Goal: Transaction & Acquisition: Purchase product/service

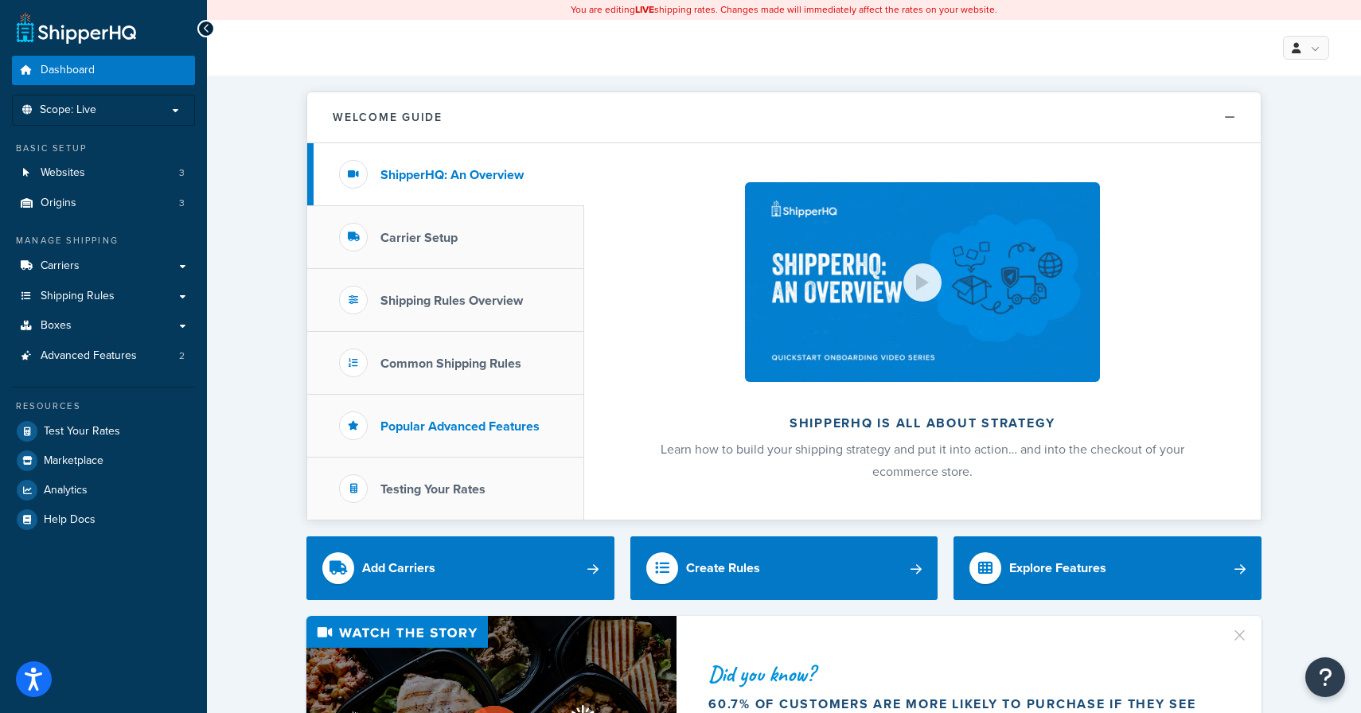
drag, startPoint x: 431, startPoint y: 435, endPoint x: 319, endPoint y: 424, distance: 112.8
click at [427, 431] on h3 "Popular Advanced Features" at bounding box center [459, 426] width 159 height 14
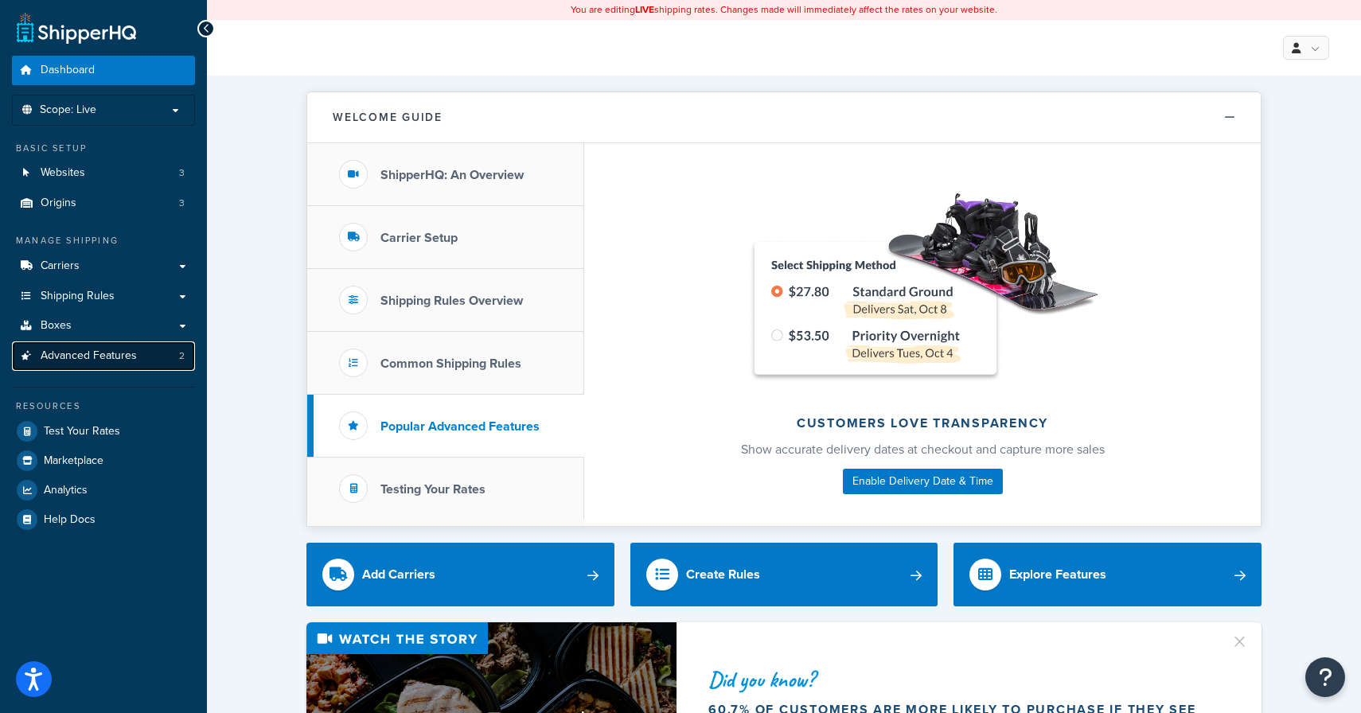
click at [95, 343] on link "Advanced Features 2" at bounding box center [103, 355] width 183 height 29
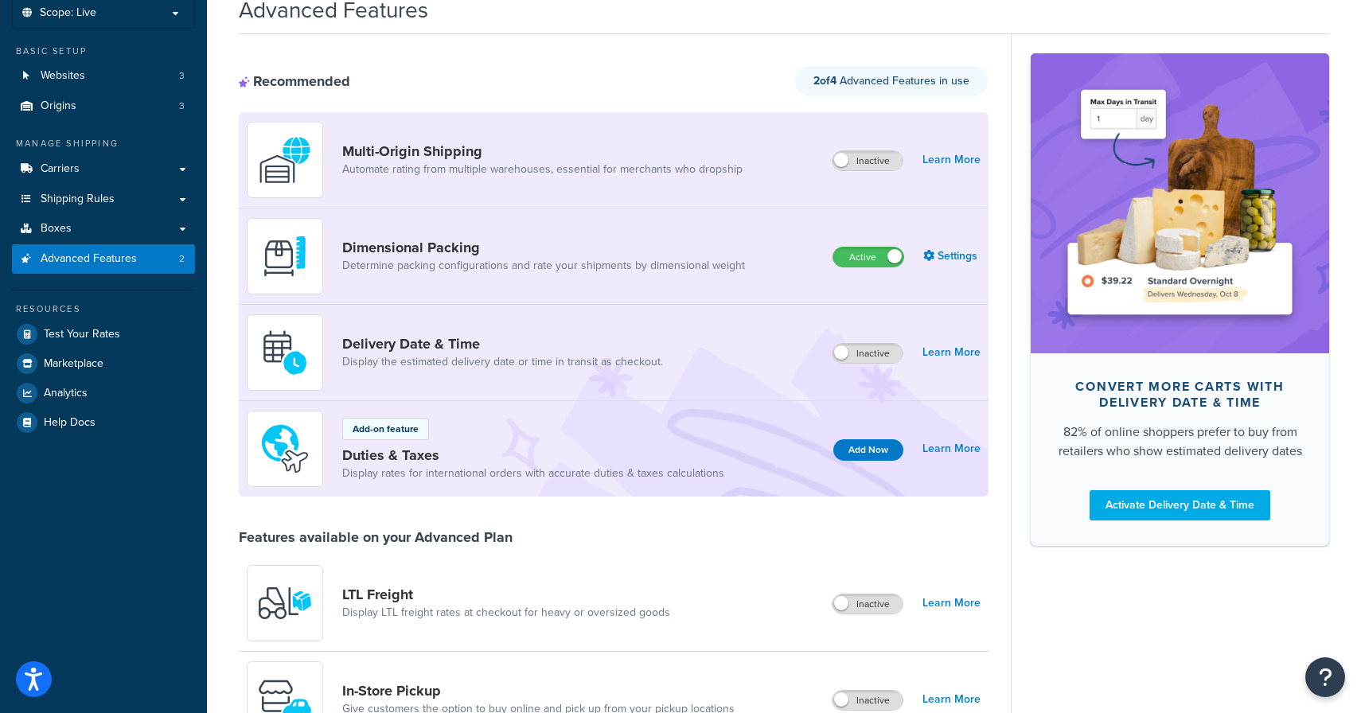
scroll to position [99, 0]
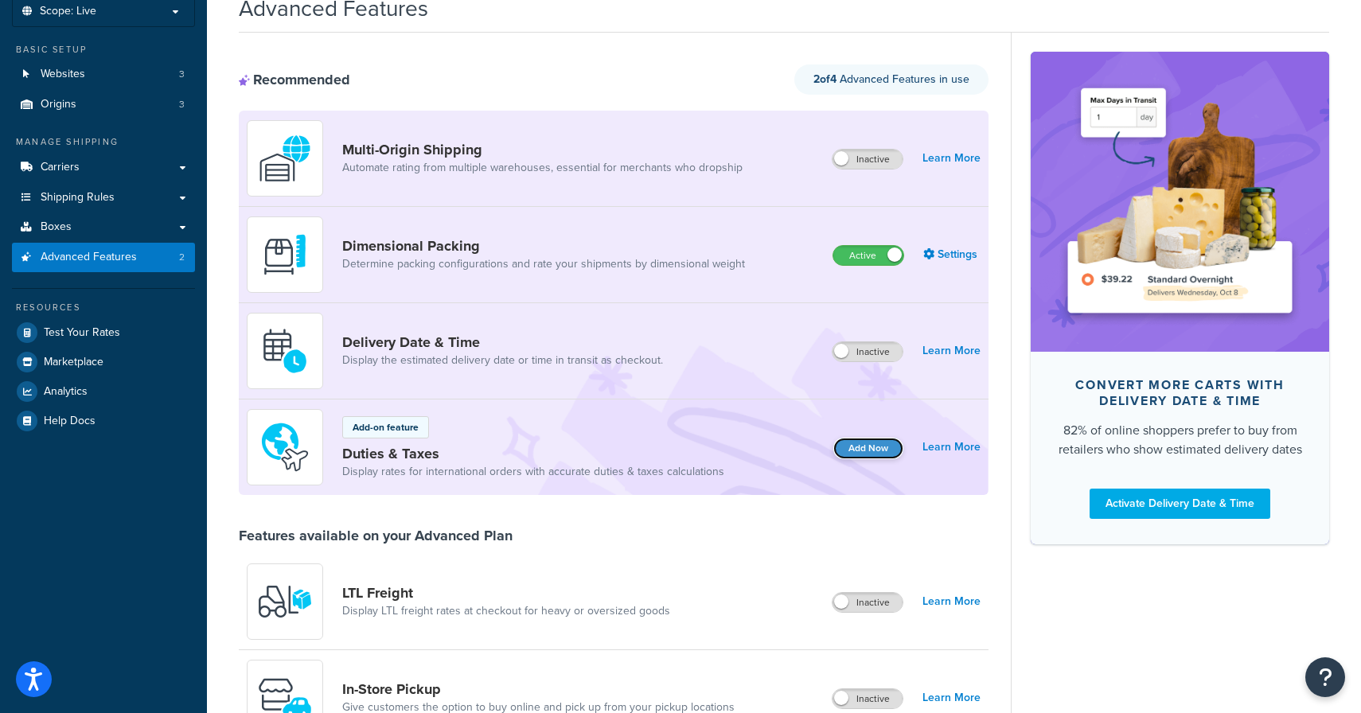
click at [869, 449] on button "Add Now" at bounding box center [868, 448] width 70 height 21
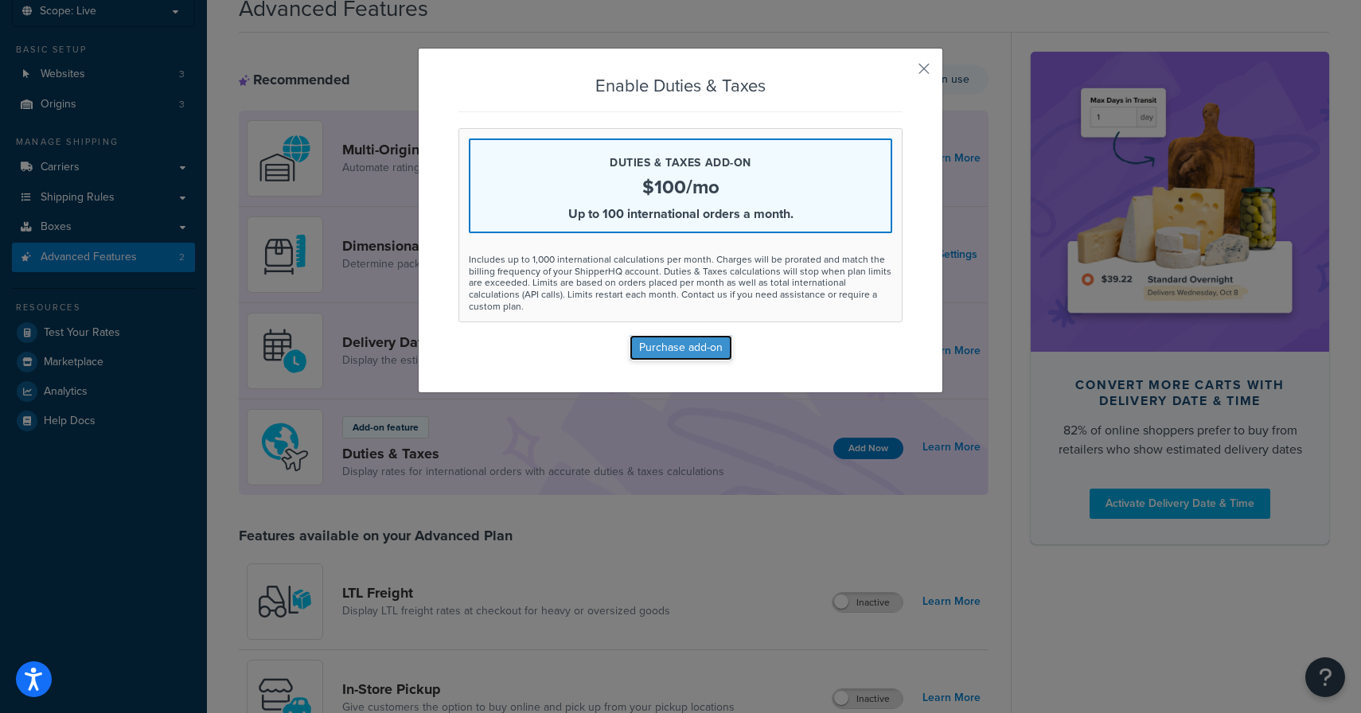
click at [698, 339] on button "Purchase add-on" at bounding box center [680, 347] width 103 height 25
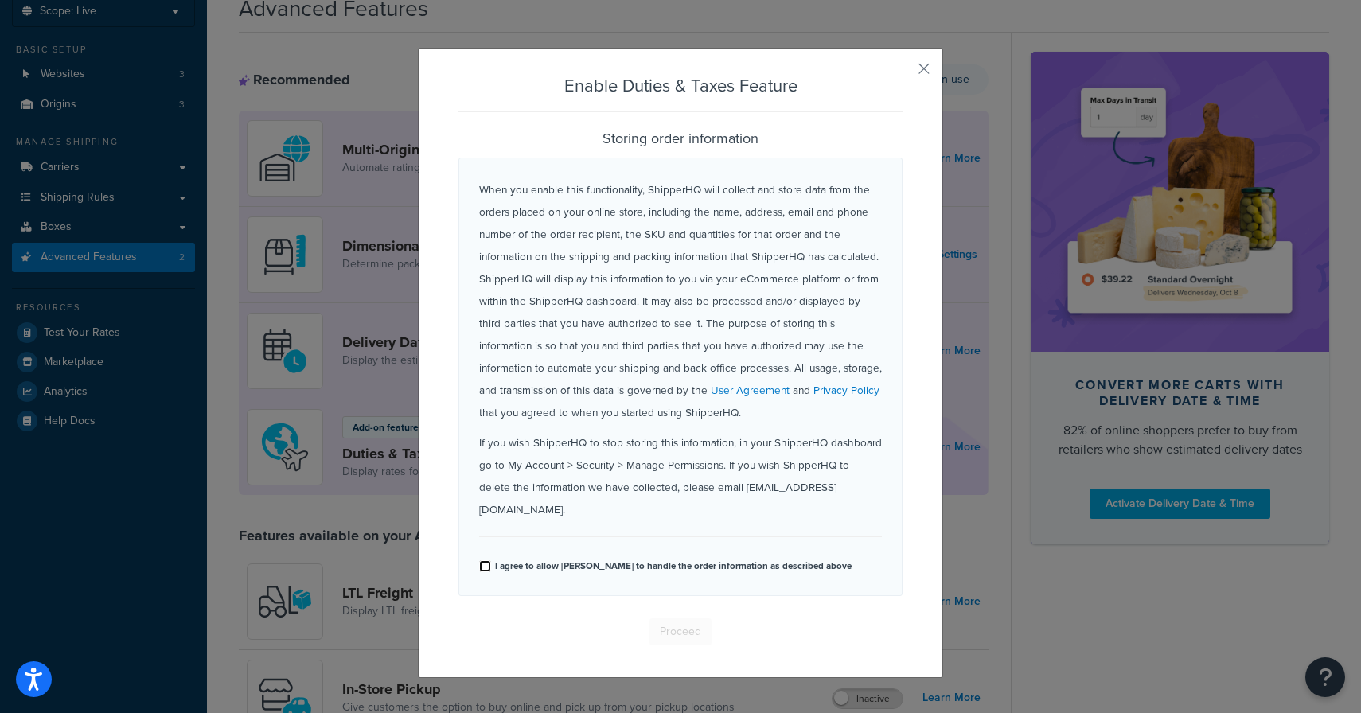
click at [483, 560] on input "I agree to allow [PERSON_NAME] to handle the order information as described abo…" at bounding box center [485, 566] width 12 height 12
checkbox input "true"
click at [694, 618] on button "Proceed" at bounding box center [680, 631] width 62 height 27
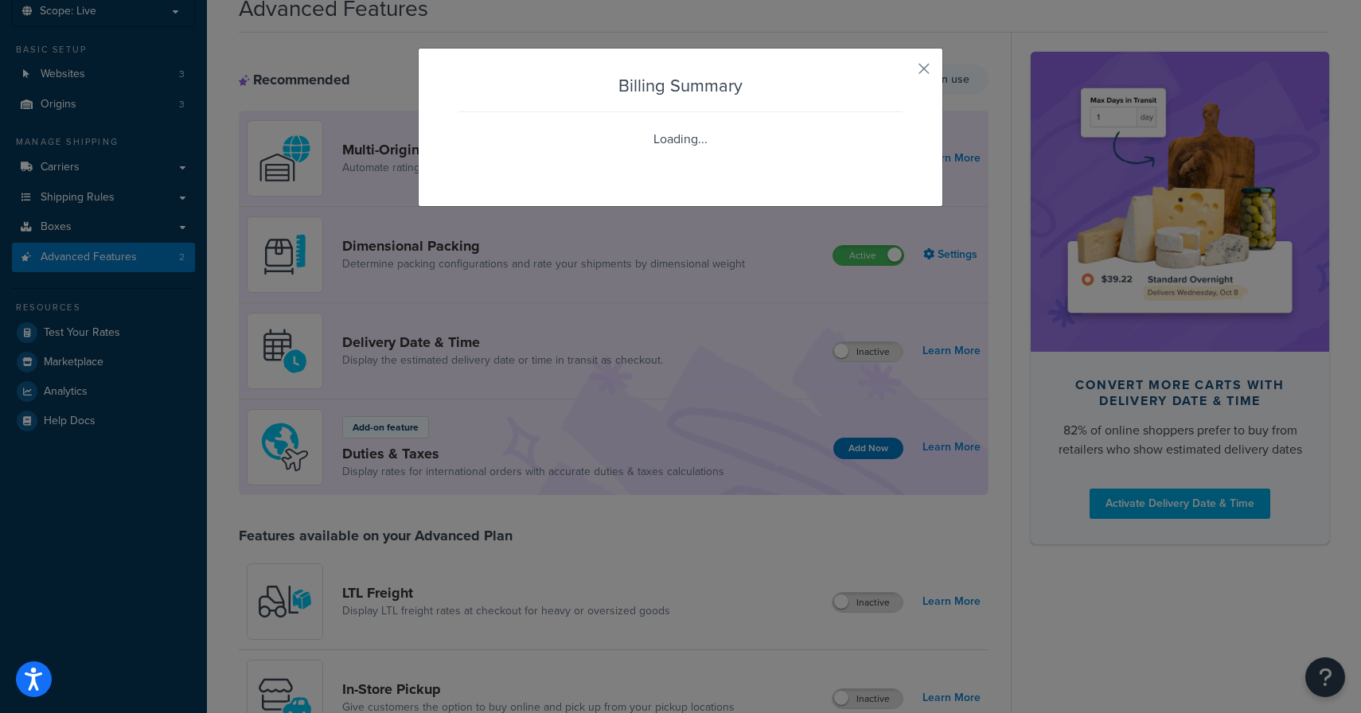
scroll to position [0, 0]
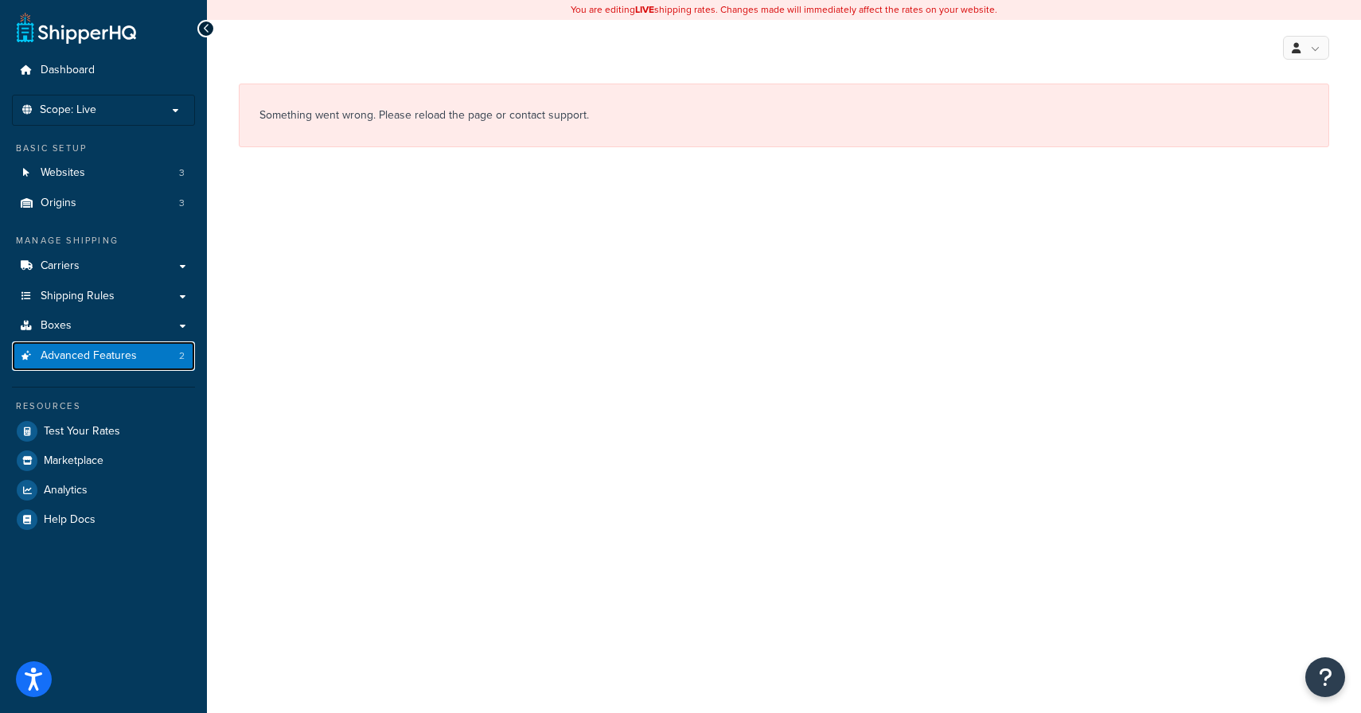
click at [93, 357] on span "Advanced Features" at bounding box center [89, 356] width 96 height 14
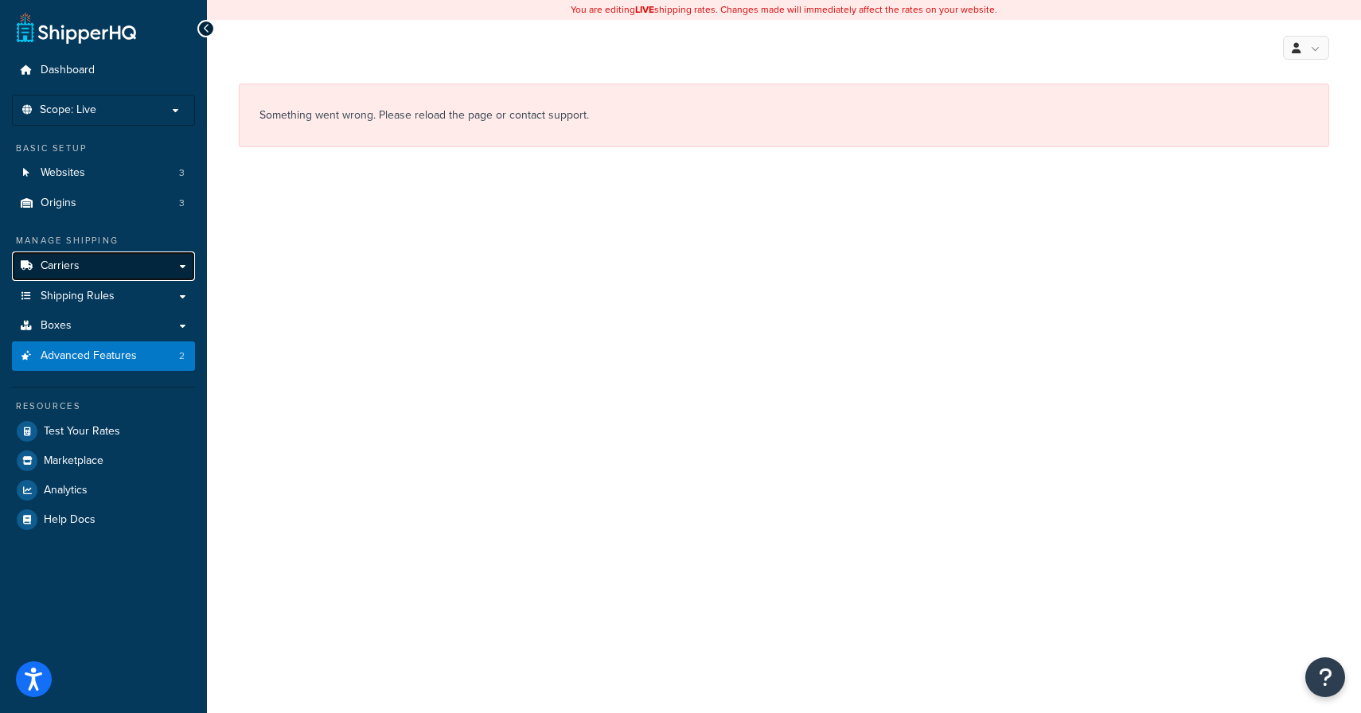
click at [57, 273] on span "Carriers" at bounding box center [60, 266] width 39 height 14
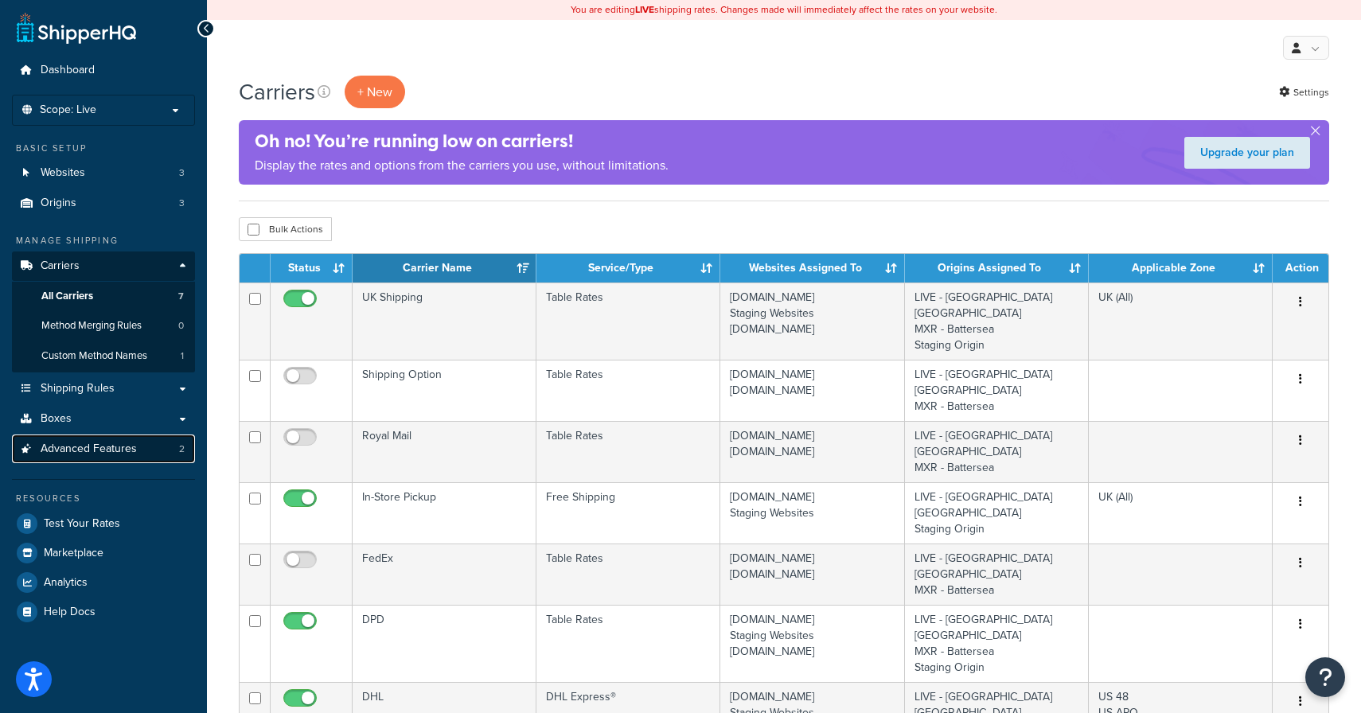
click at [72, 442] on span "Advanced Features" at bounding box center [89, 449] width 96 height 14
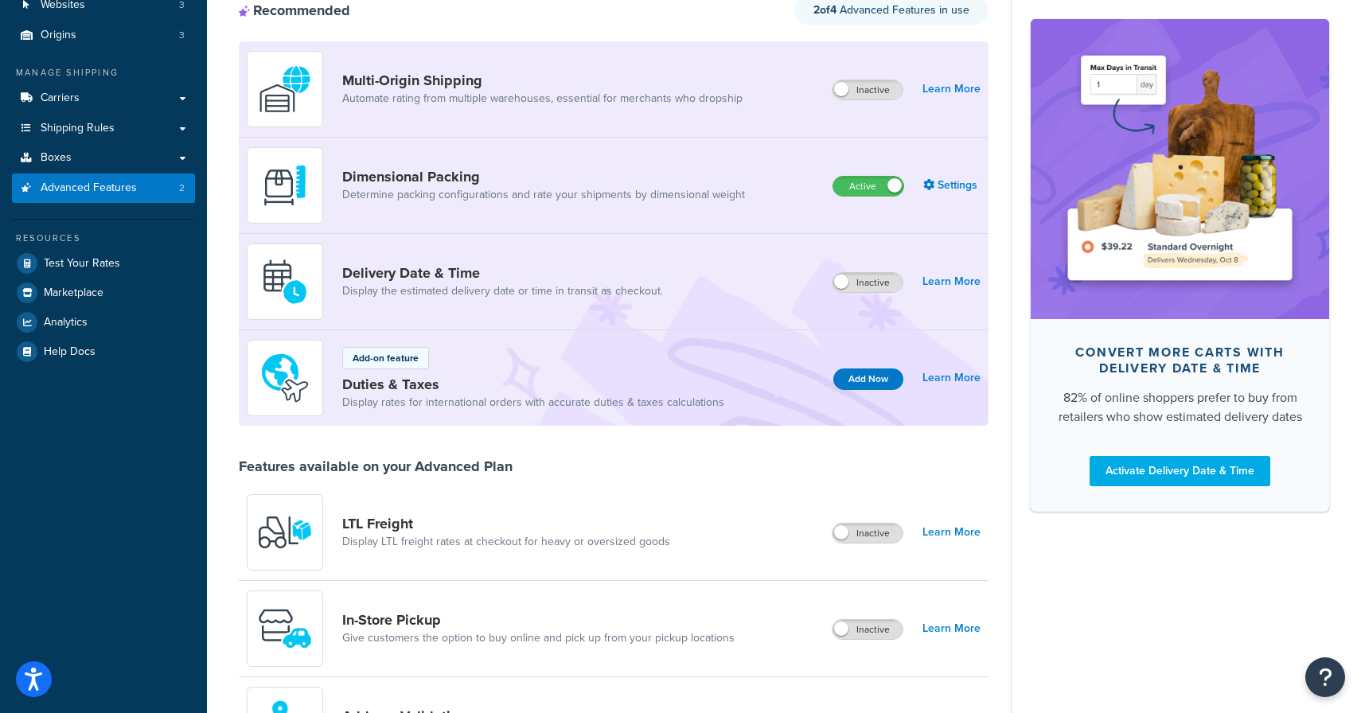
scroll to position [170, 0]
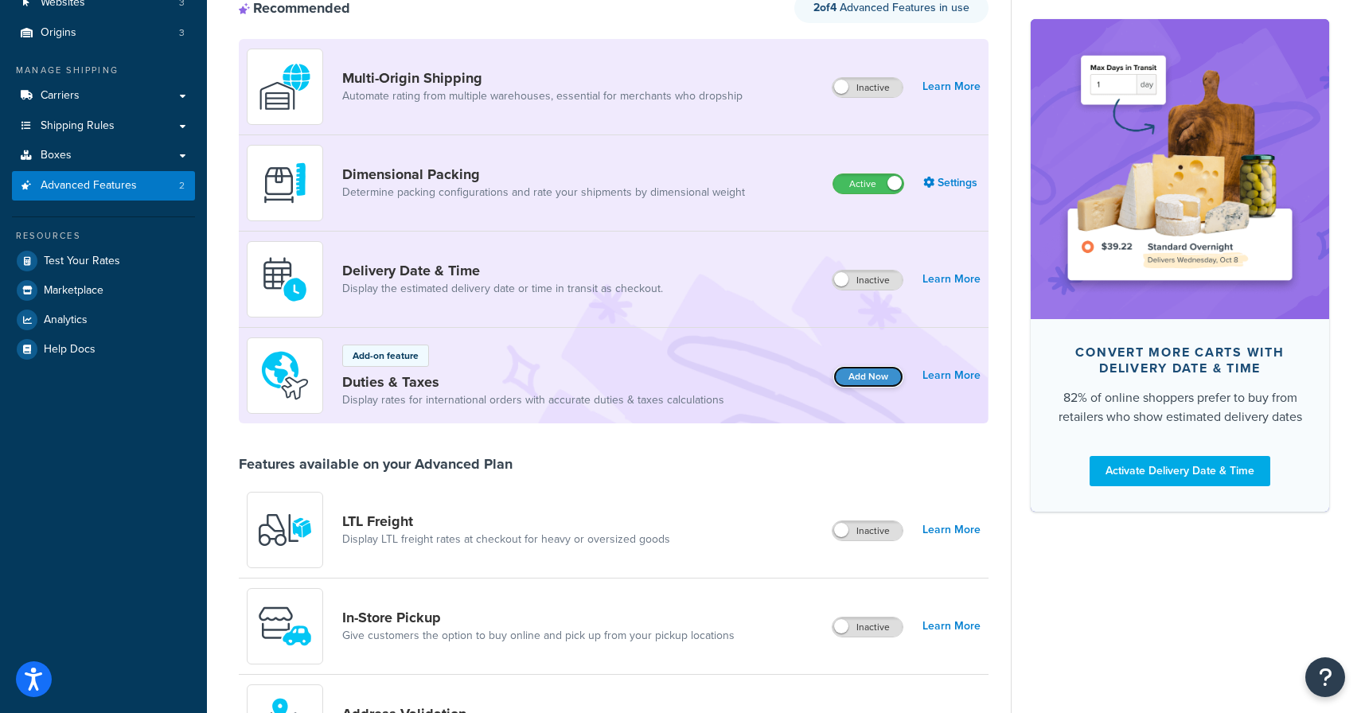
click at [880, 372] on button "Add Now" at bounding box center [868, 376] width 70 height 21
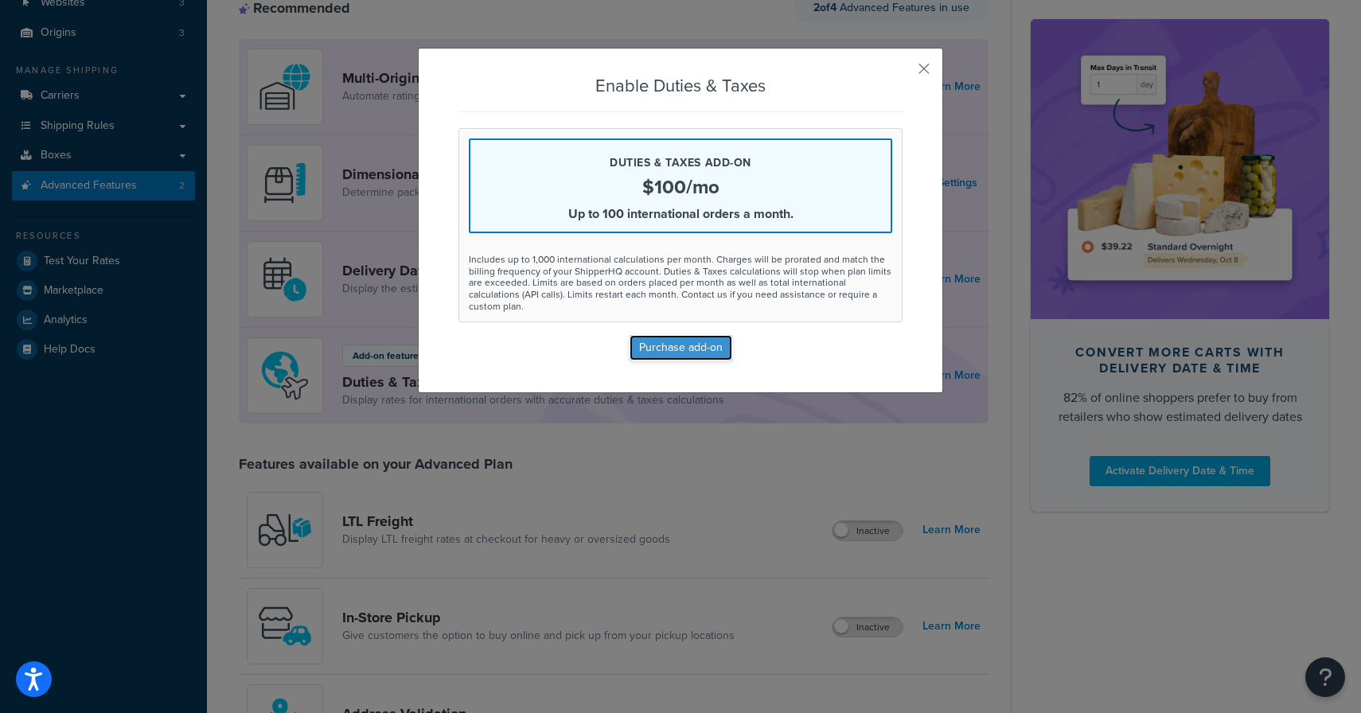
click at [653, 335] on button "Purchase add-on" at bounding box center [680, 347] width 103 height 25
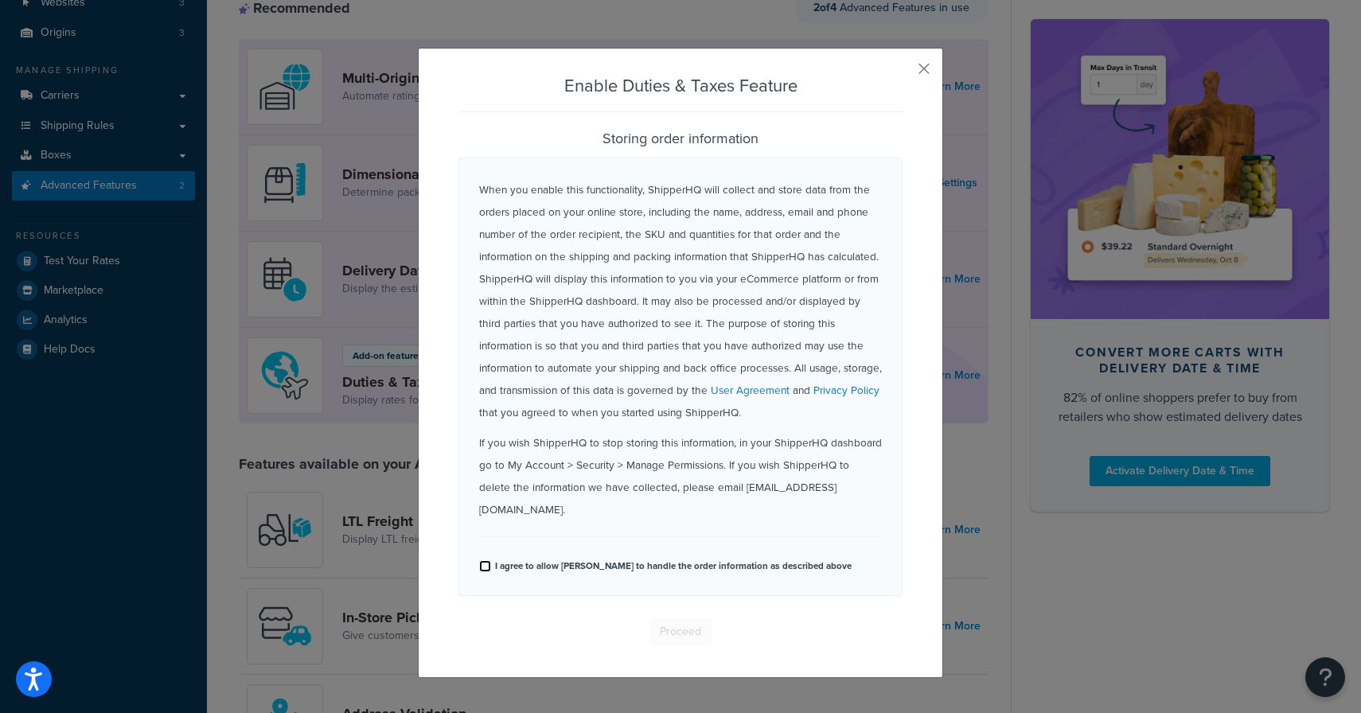
click at [486, 560] on input "I agree to allow ShipperHQ to handle the order information as described above" at bounding box center [485, 566] width 12 height 12
checkbox input "true"
click at [697, 618] on button "Proceed" at bounding box center [680, 631] width 62 height 27
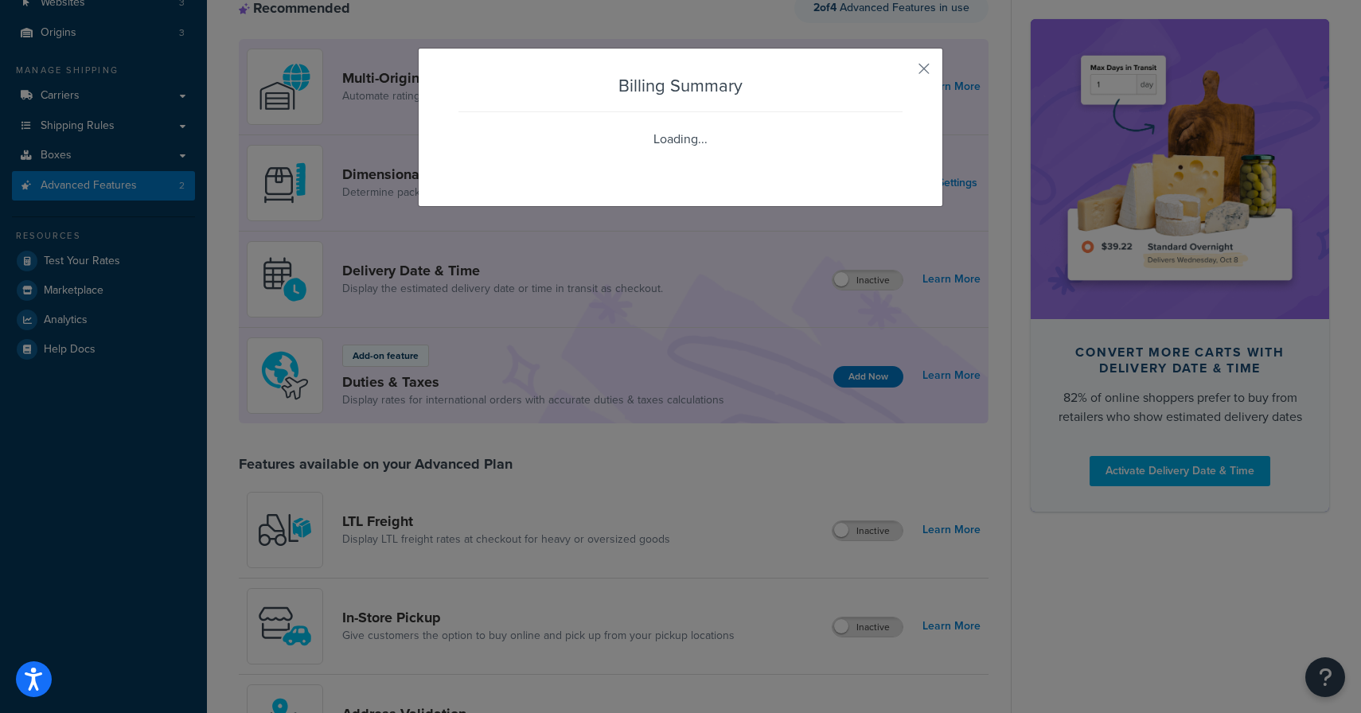
scroll to position [0, 0]
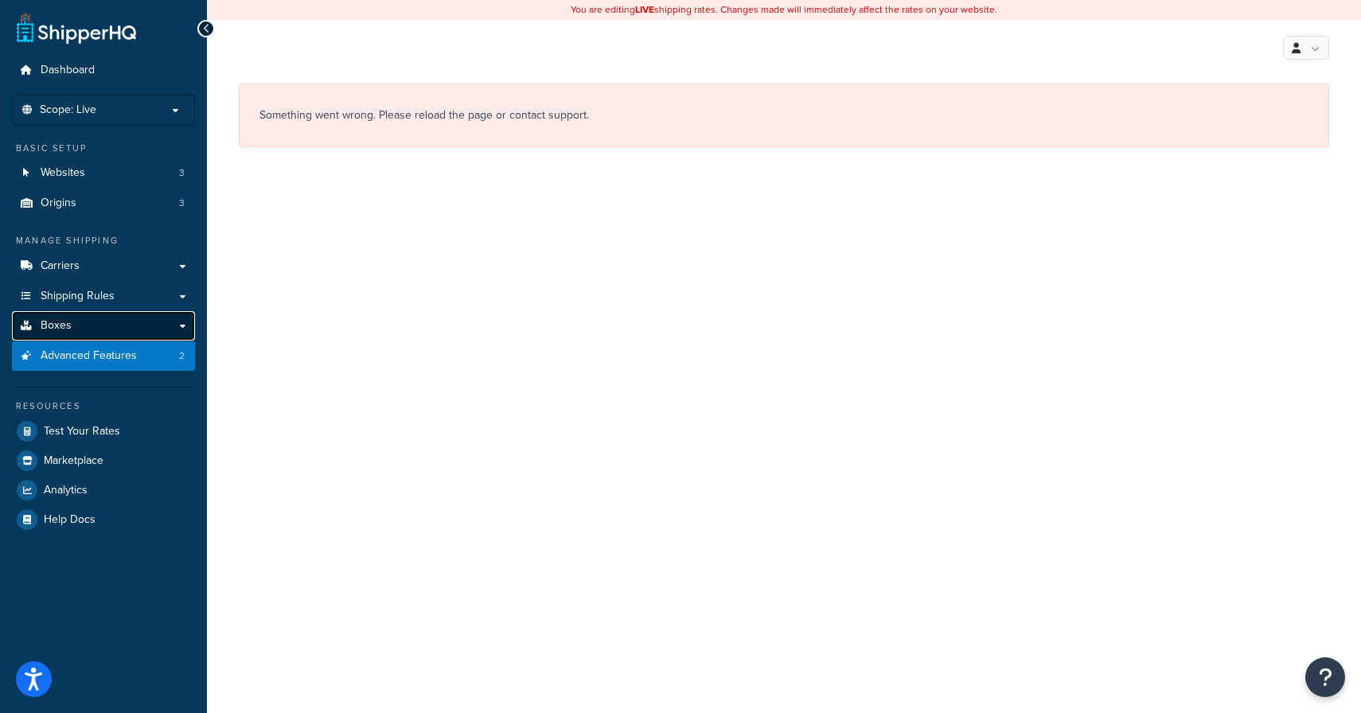
click at [86, 325] on link "Boxes" at bounding box center [103, 325] width 183 height 29
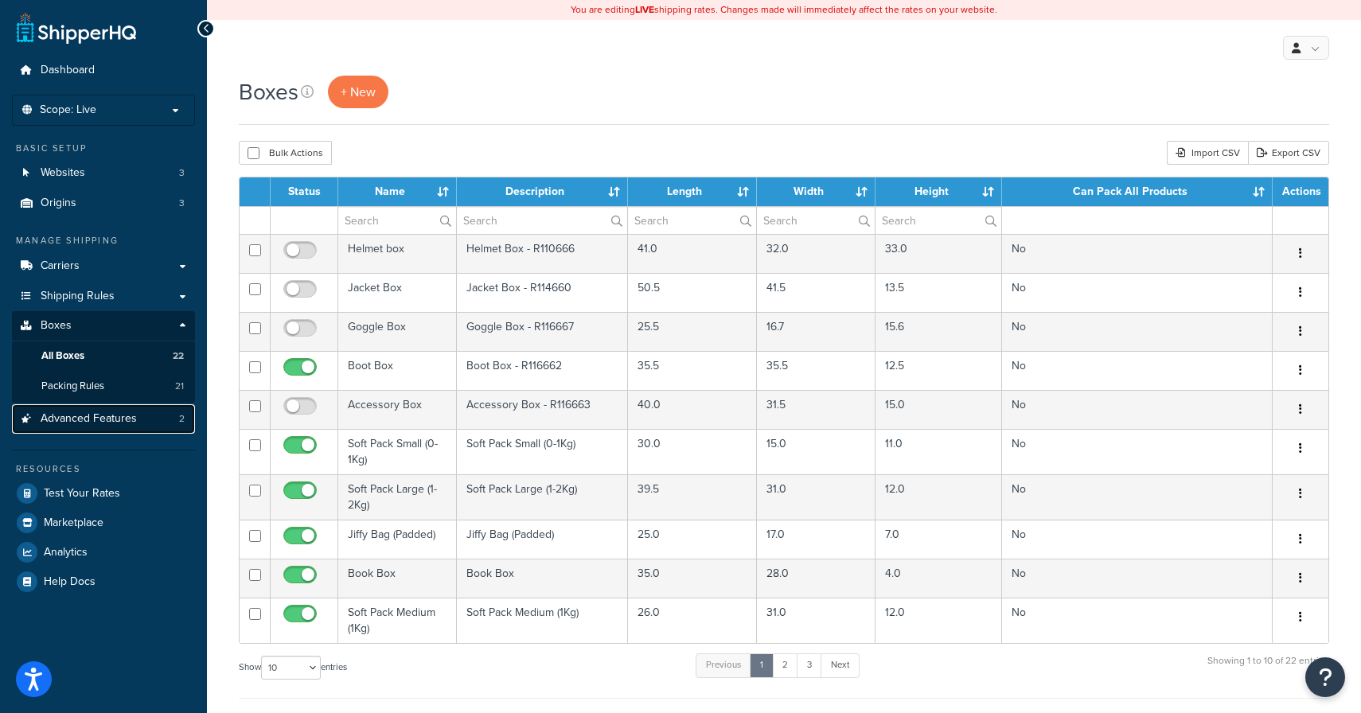
click at [85, 412] on span "Advanced Features" at bounding box center [89, 419] width 96 height 14
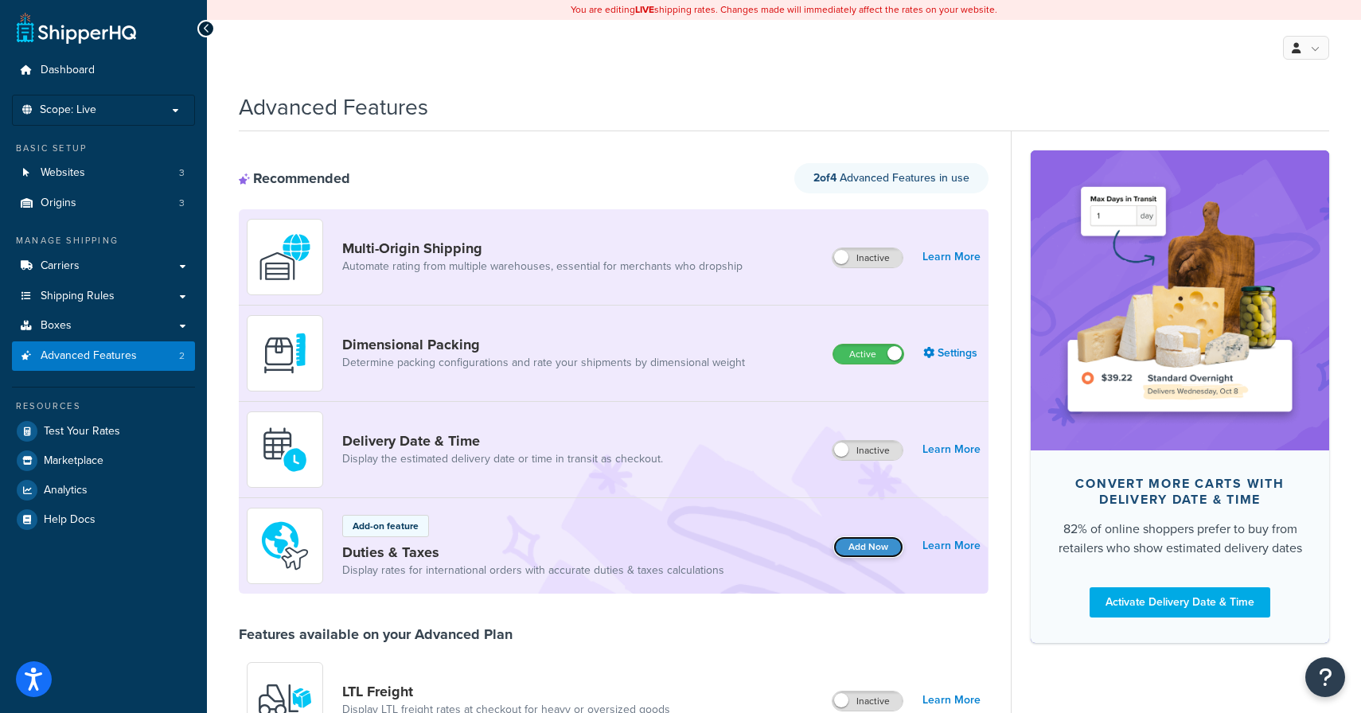
click at [879, 549] on button "Add Now" at bounding box center [868, 546] width 70 height 21
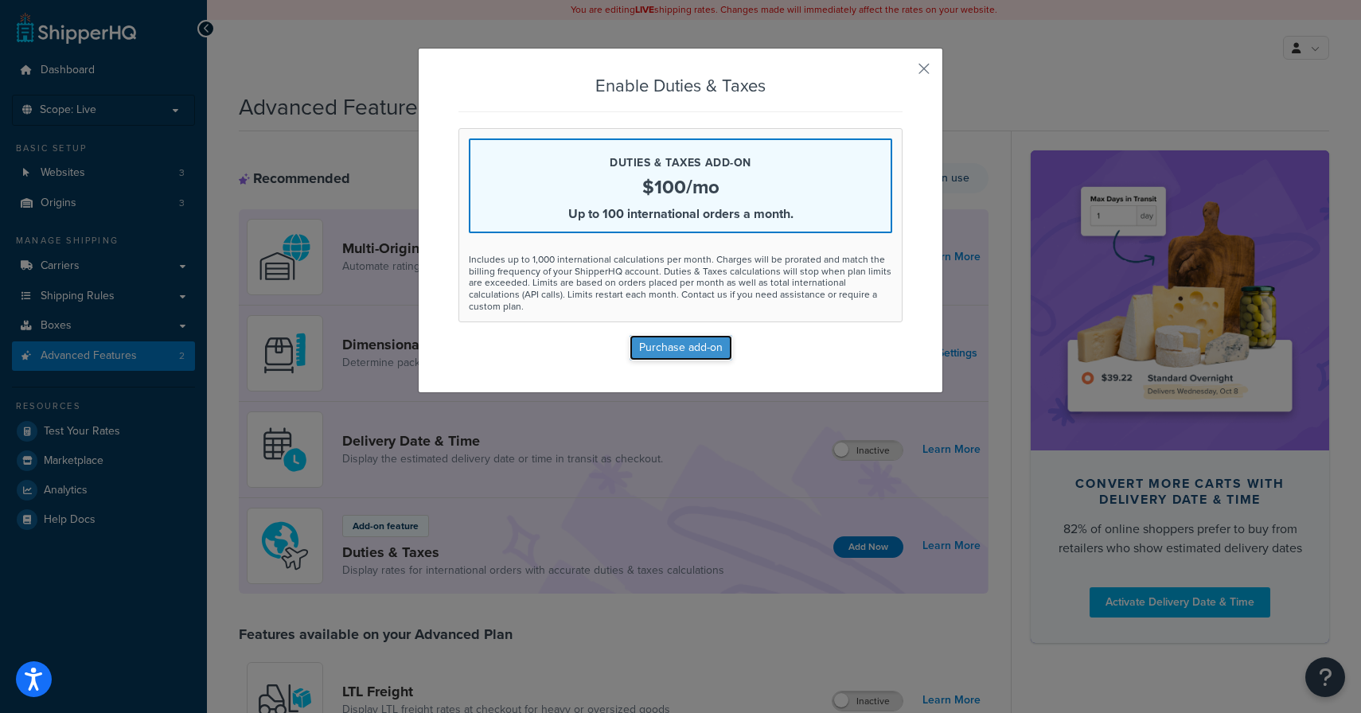
click at [681, 335] on button "Purchase add-on" at bounding box center [680, 347] width 103 height 25
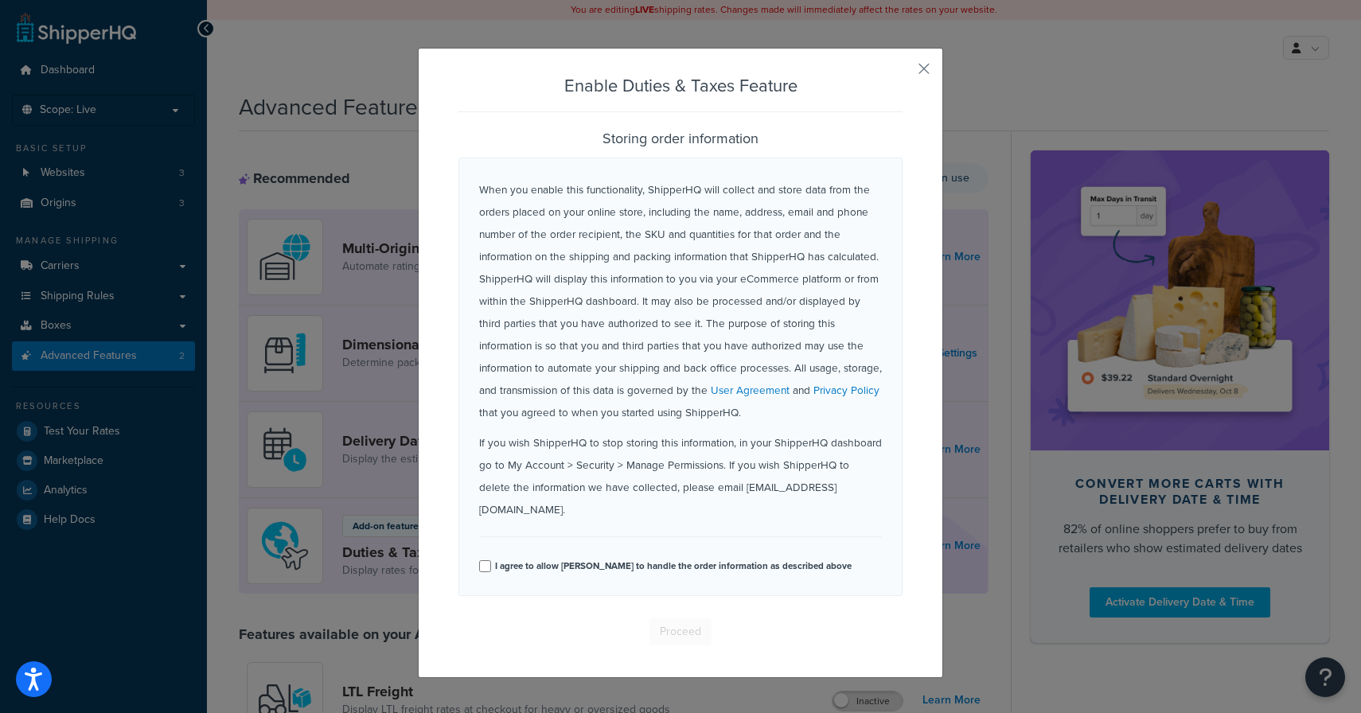
click at [477, 539] on div "When you enable this functionality, ShipperHQ will collect and store data from …" at bounding box center [680, 377] width 444 height 439
click at [486, 560] on input "I agree to allow [PERSON_NAME] to handle the order information as described abo…" at bounding box center [485, 566] width 12 height 12
checkbox input "true"
click at [687, 618] on button "Proceed" at bounding box center [680, 631] width 62 height 27
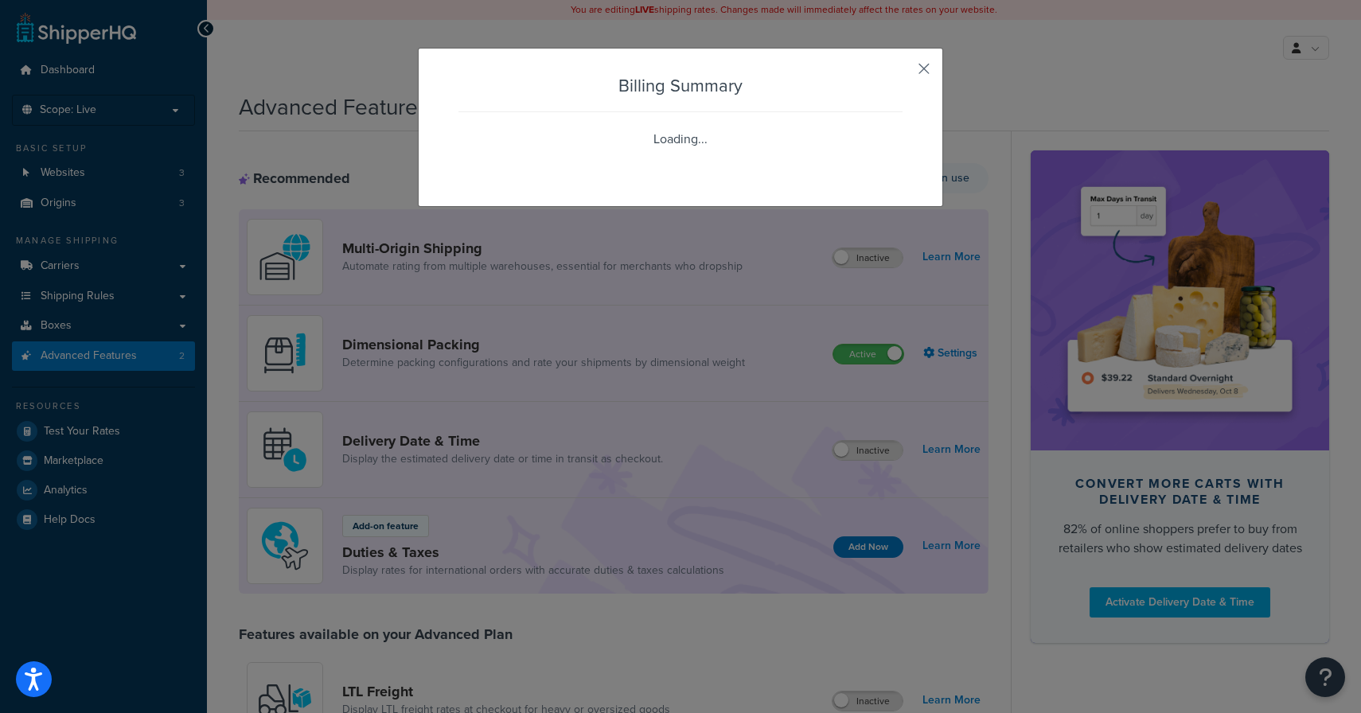
click at [902, 72] on button "button" at bounding box center [900, 74] width 4 height 4
